Goal: Task Accomplishment & Management: Use online tool/utility

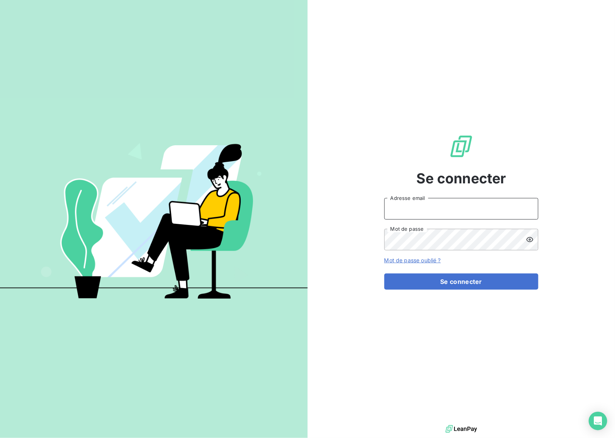
click at [408, 207] on input "Adresse email" at bounding box center [462, 209] width 154 height 22
type input "[EMAIL_ADDRESS][DOMAIN_NAME]"
click at [455, 279] on button "Se connecter" at bounding box center [462, 282] width 154 height 16
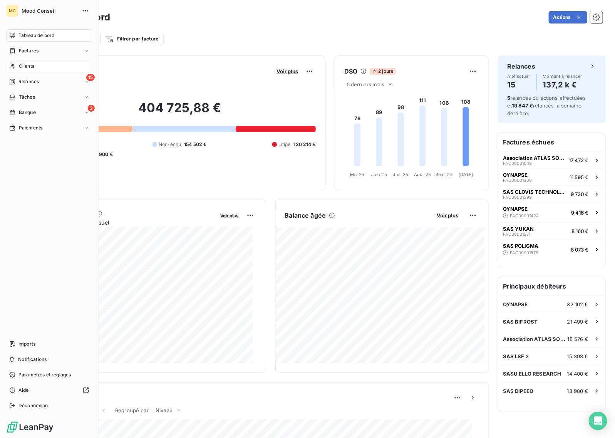
click at [26, 69] on span "Clients" at bounding box center [26, 66] width 15 height 7
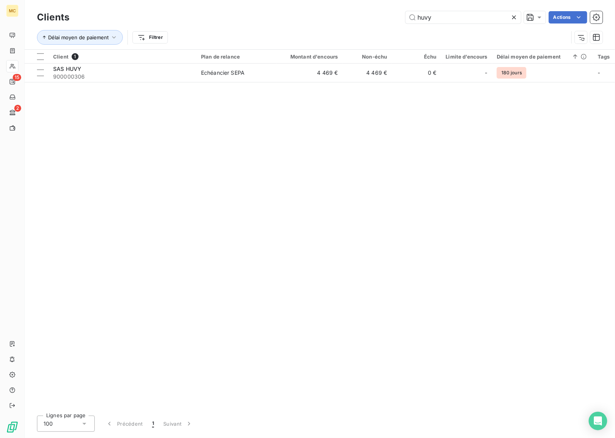
drag, startPoint x: 404, startPoint y: 14, endPoint x: 394, endPoint y: 12, distance: 9.8
click at [397, 14] on div "huvy Actions" at bounding box center [341, 17] width 524 height 12
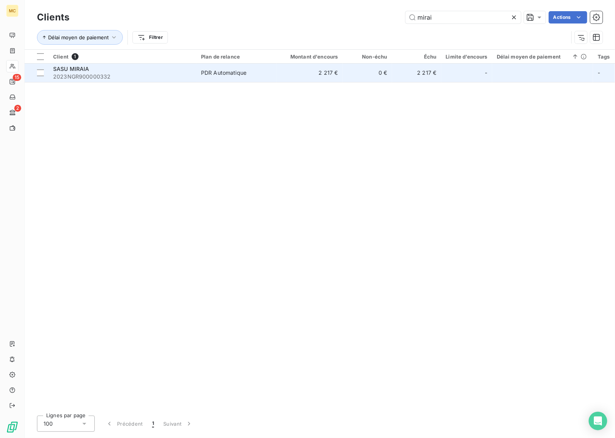
type input "mirai"
click at [266, 74] on span "PDR Automatique" at bounding box center [236, 73] width 71 height 8
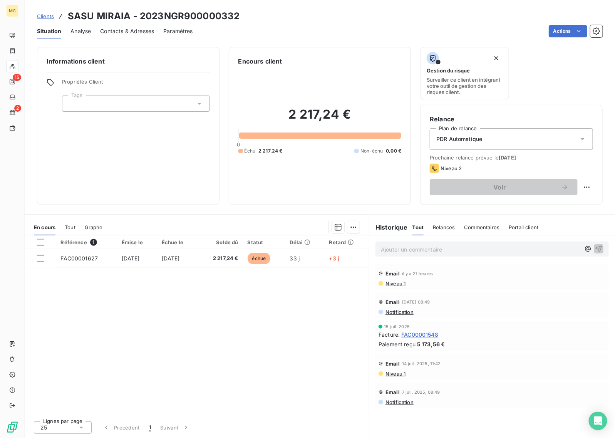
click at [481, 139] on span "PDR Automatique" at bounding box center [460, 139] width 46 height 8
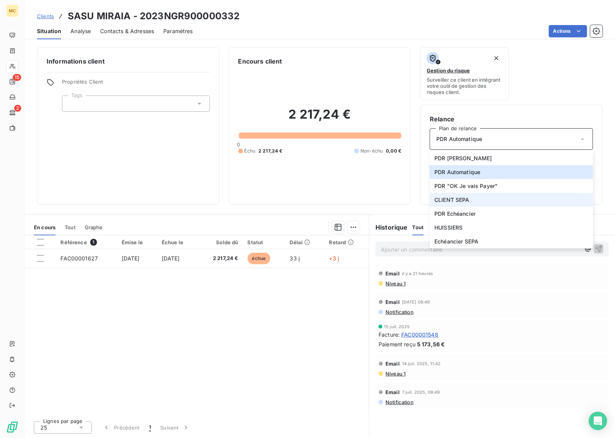
click at [479, 200] on li "CLIENT SEPA" at bounding box center [511, 200] width 163 height 14
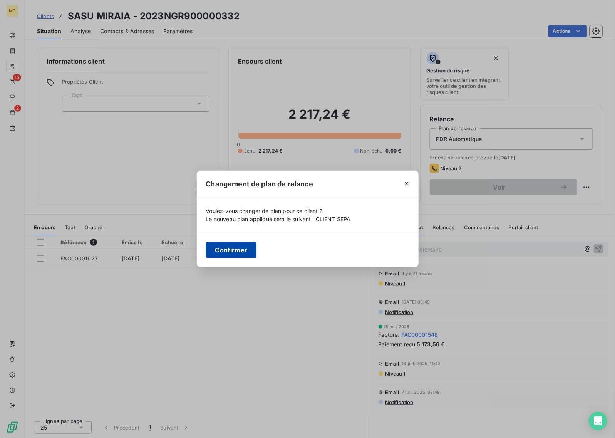
click at [223, 252] on button "Confirmer" at bounding box center [231, 250] width 51 height 16
